Goal: Obtain resource: Obtain resource

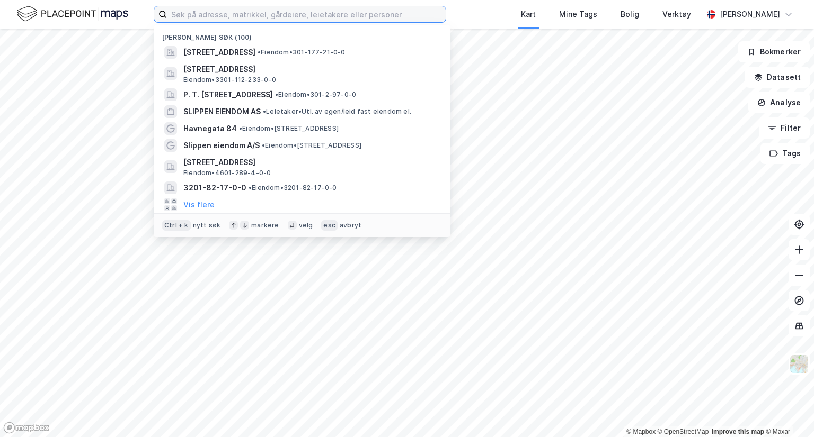
click at [413, 14] on input at bounding box center [306, 14] width 279 height 16
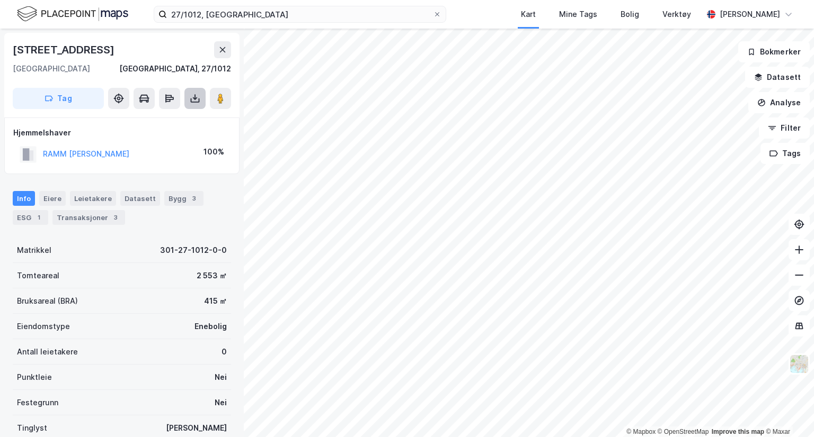
click at [195, 95] on icon at bounding box center [194, 97] width 1 height 6
click at [182, 120] on div "Last ned grunnbok" at bounding box center [149, 119] width 113 height 17
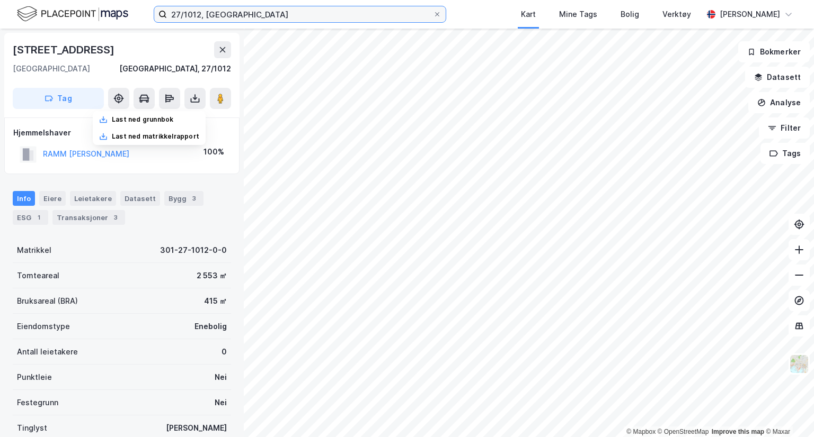
click at [200, 16] on input "27/1012, [GEOGRAPHIC_DATA]" at bounding box center [300, 14] width 266 height 16
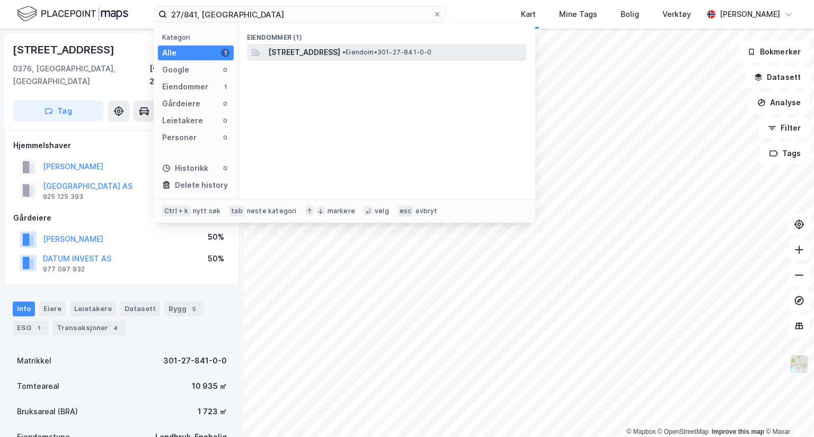
click at [340, 55] on span "[STREET_ADDRESS]" at bounding box center [304, 52] width 72 height 13
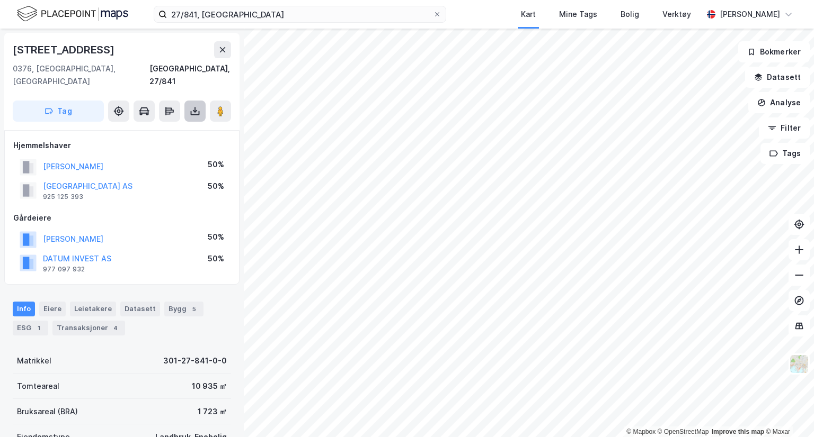
click at [198, 105] on button at bounding box center [194, 111] width 21 height 21
click at [173, 128] on div "Last ned grunnbok" at bounding box center [142, 132] width 61 height 8
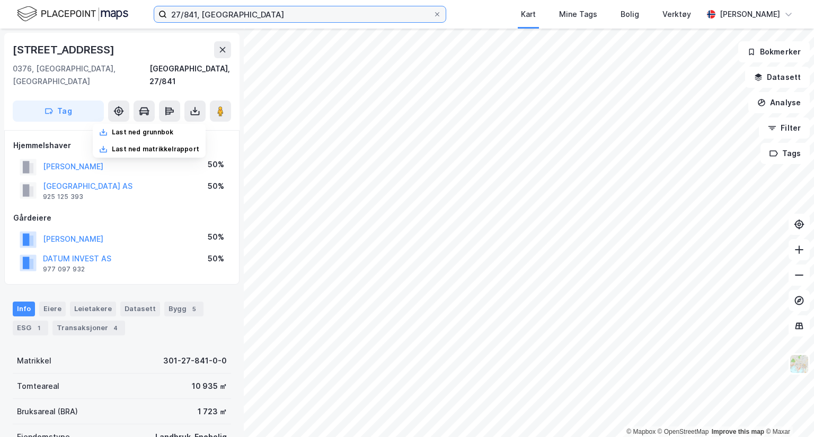
click at [350, 6] on input "27/841, [GEOGRAPHIC_DATA]" at bounding box center [300, 14] width 266 height 16
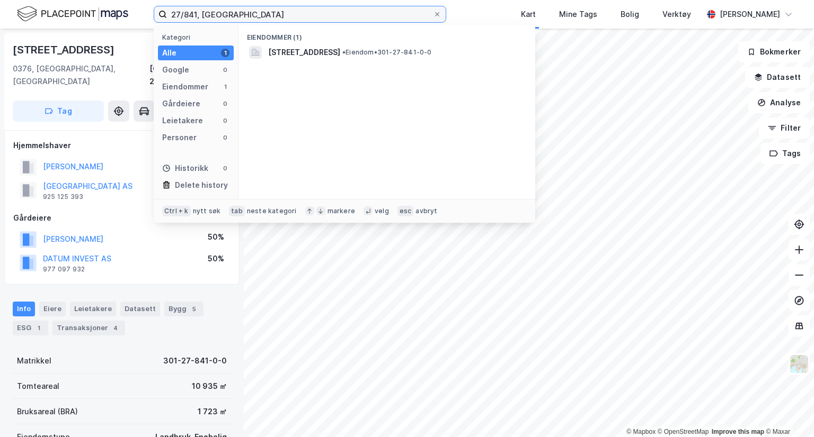
click at [350, 6] on input "27/841, [GEOGRAPHIC_DATA]" at bounding box center [300, 14] width 266 height 16
type input "[STREET_ADDRESS]"
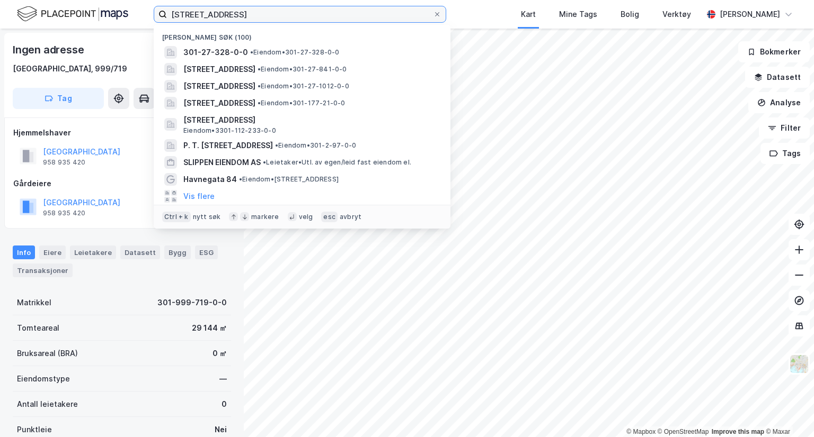
click at [198, 16] on input "[STREET_ADDRESS]" at bounding box center [300, 14] width 266 height 16
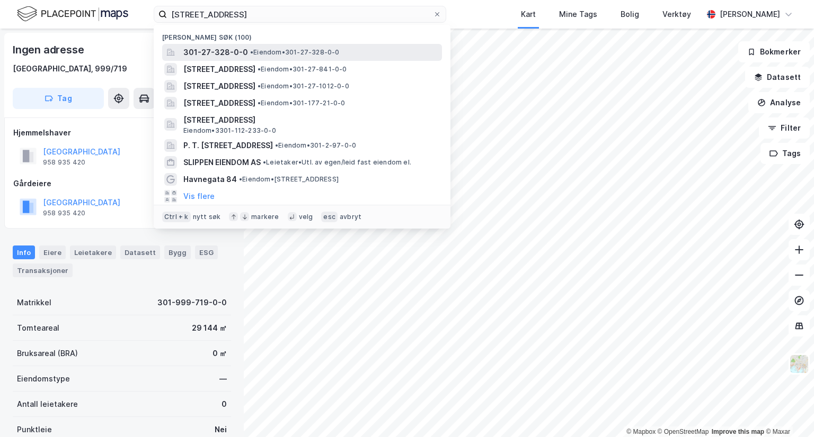
click at [209, 60] on div "301-27-328-0-0 • Eiendom • 301-27-328-0-0" at bounding box center [302, 52] width 280 height 17
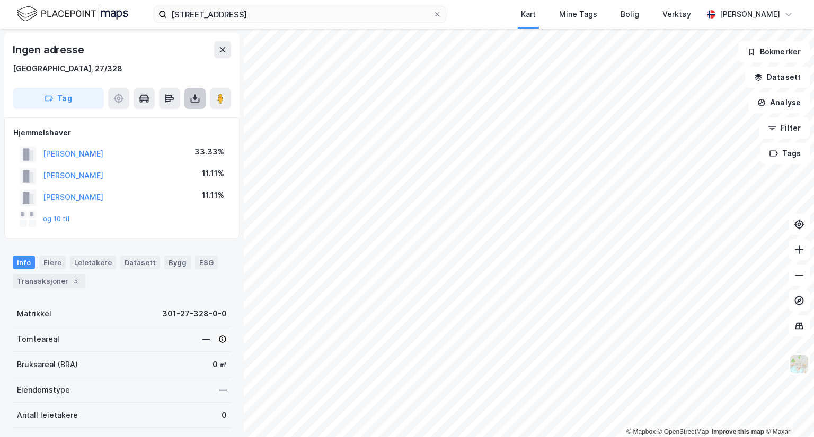
click at [193, 100] on icon at bounding box center [195, 98] width 11 height 11
click at [181, 116] on div "Last ned grunnbok" at bounding box center [149, 119] width 113 height 17
